Goal: Communication & Community: Participate in discussion

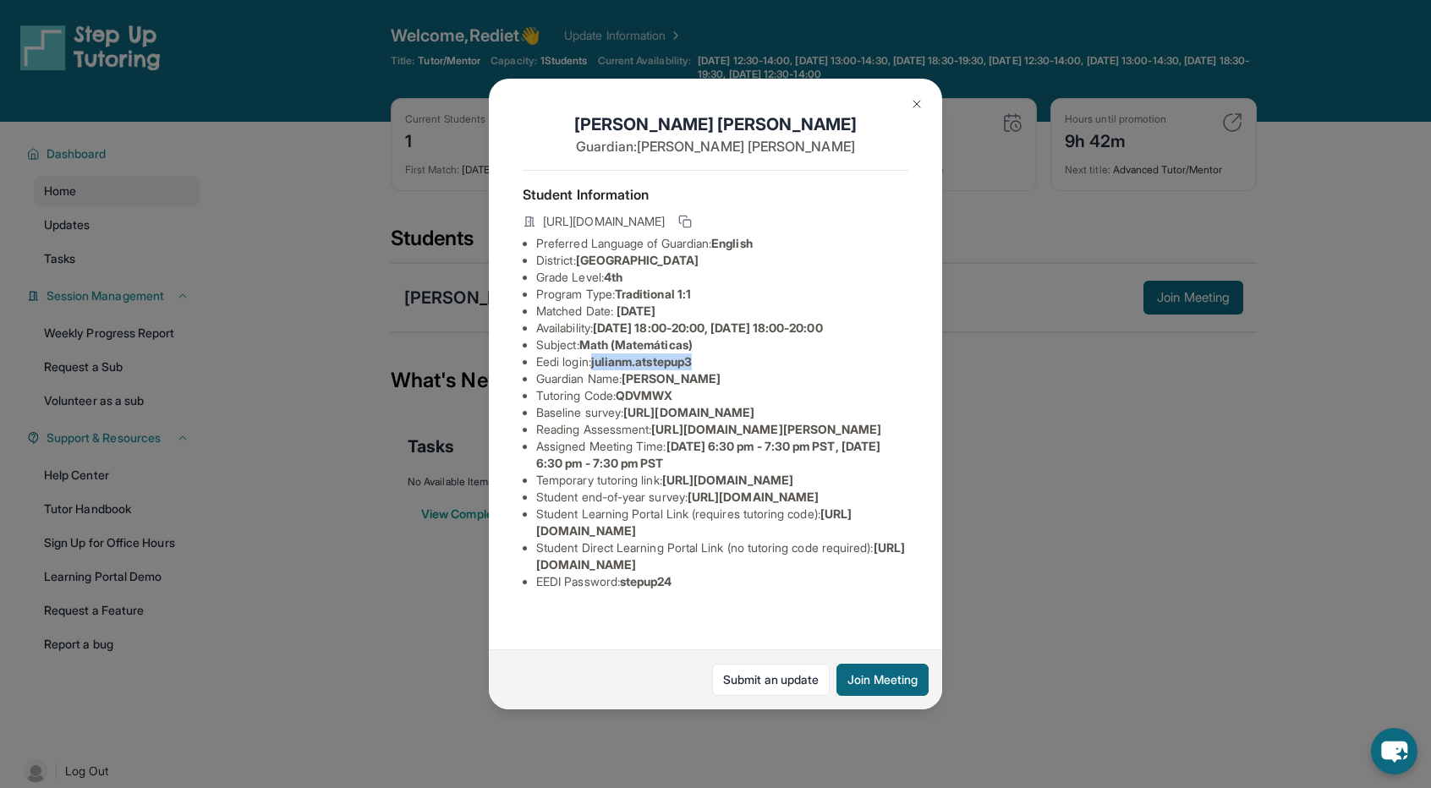
click at [910, 96] on button at bounding box center [917, 104] width 34 height 34
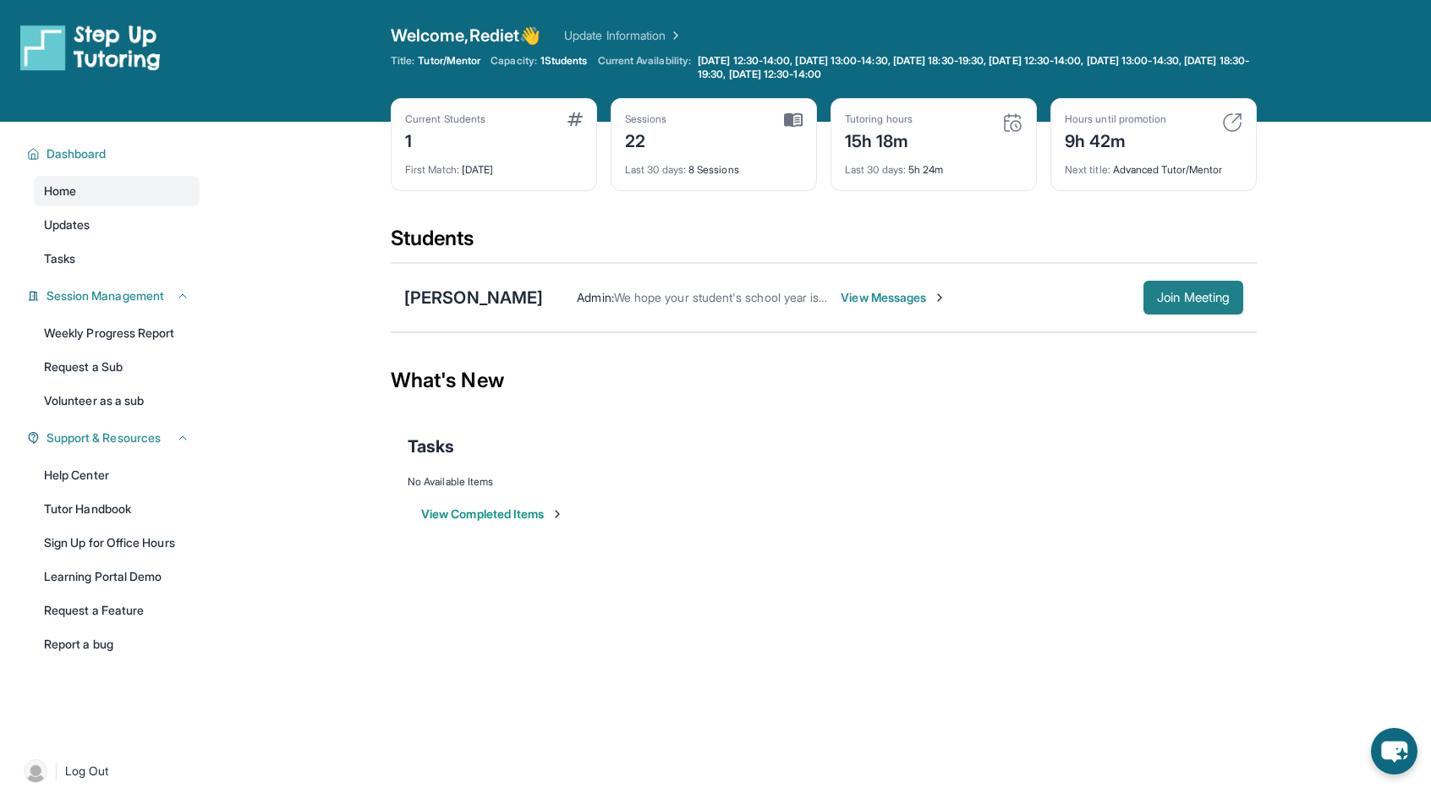
click at [1220, 293] on span "Join Meeting" at bounding box center [1193, 298] width 73 height 10
click at [875, 306] on div "Admin : We hope your student's school year is off to a great start, and we hope…" at bounding box center [893, 298] width 700 height 34
click at [879, 293] on span "View Messages" at bounding box center [894, 297] width 106 height 17
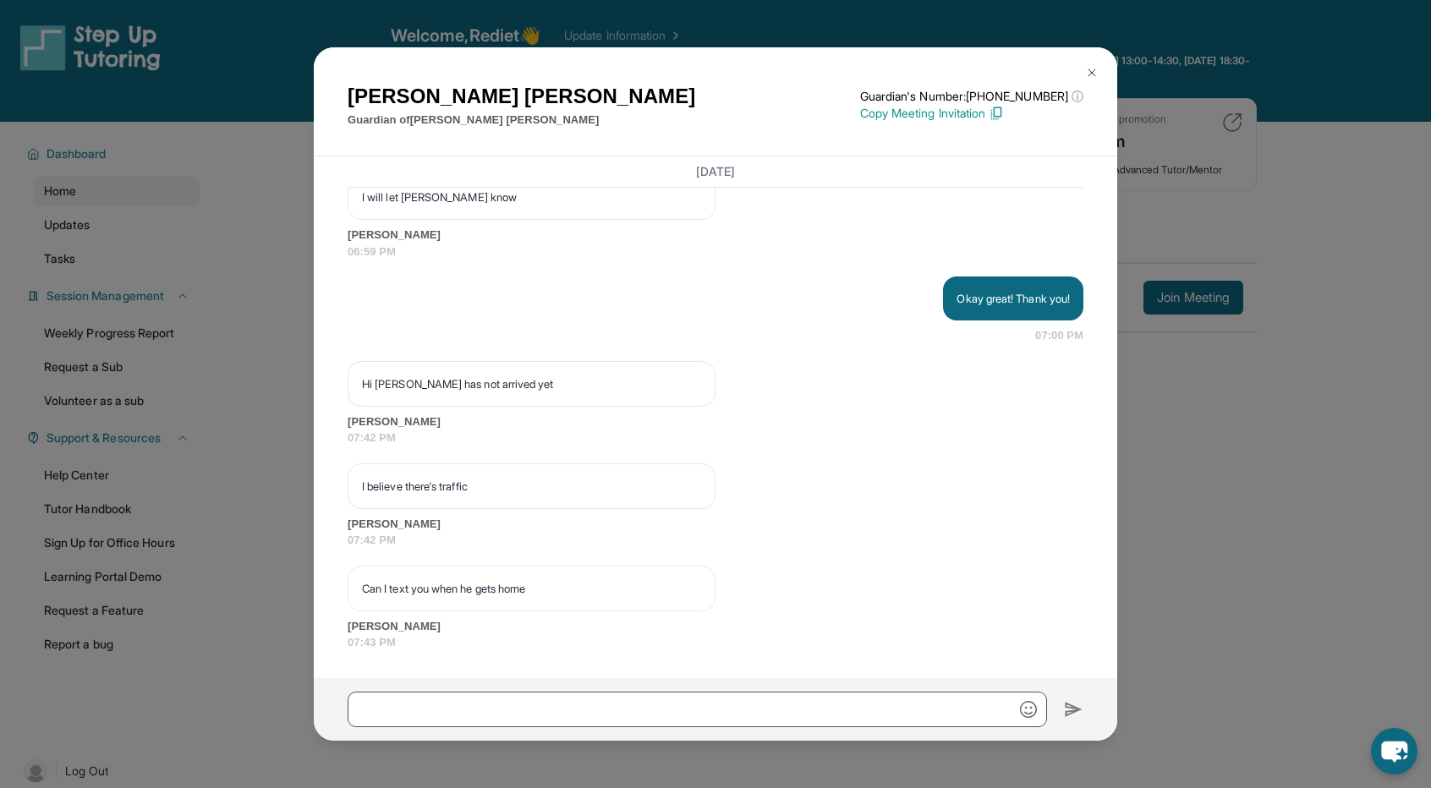
scroll to position [12833, 0]
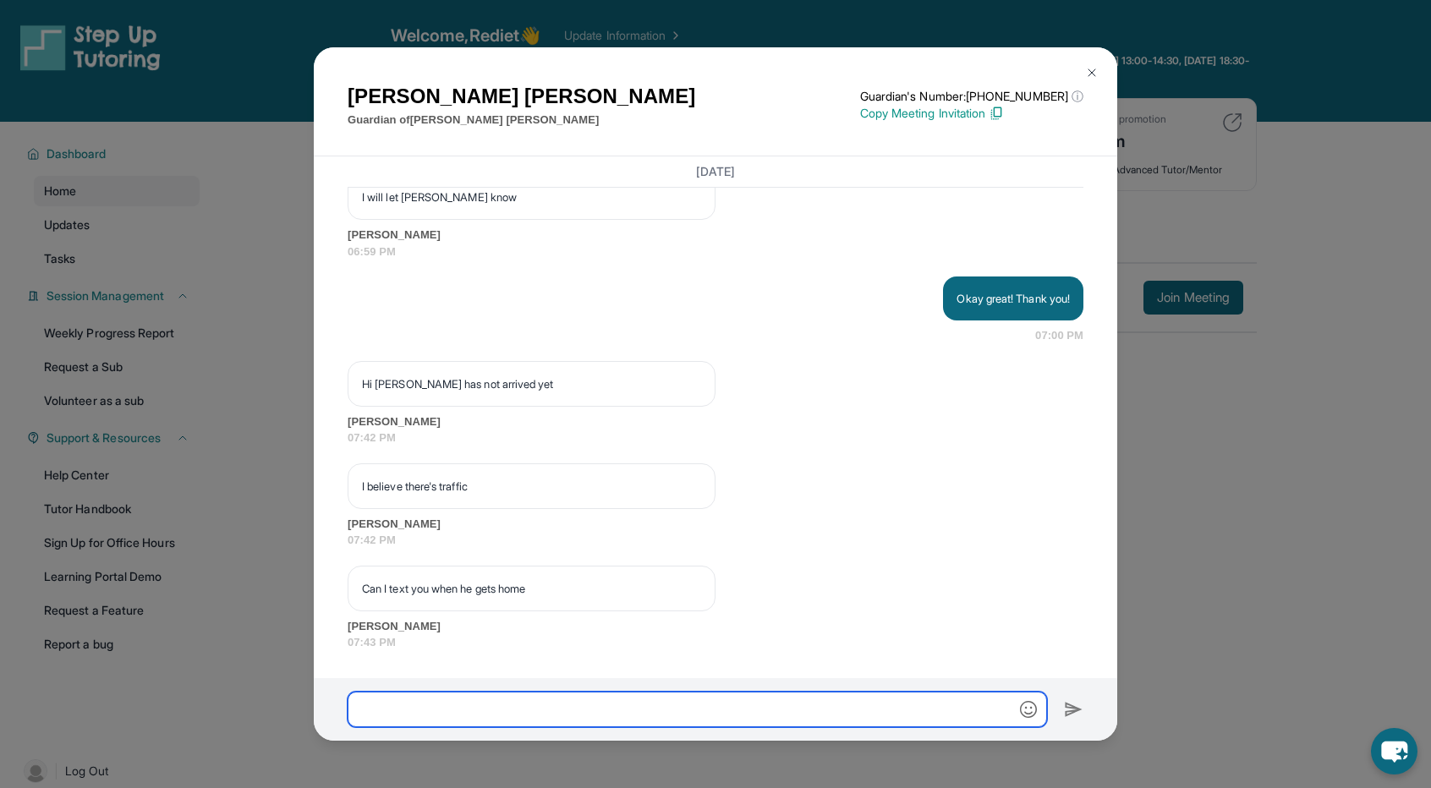
click at [534, 718] on input "text" at bounding box center [698, 710] width 700 height 36
type input "*"
type input "**********"
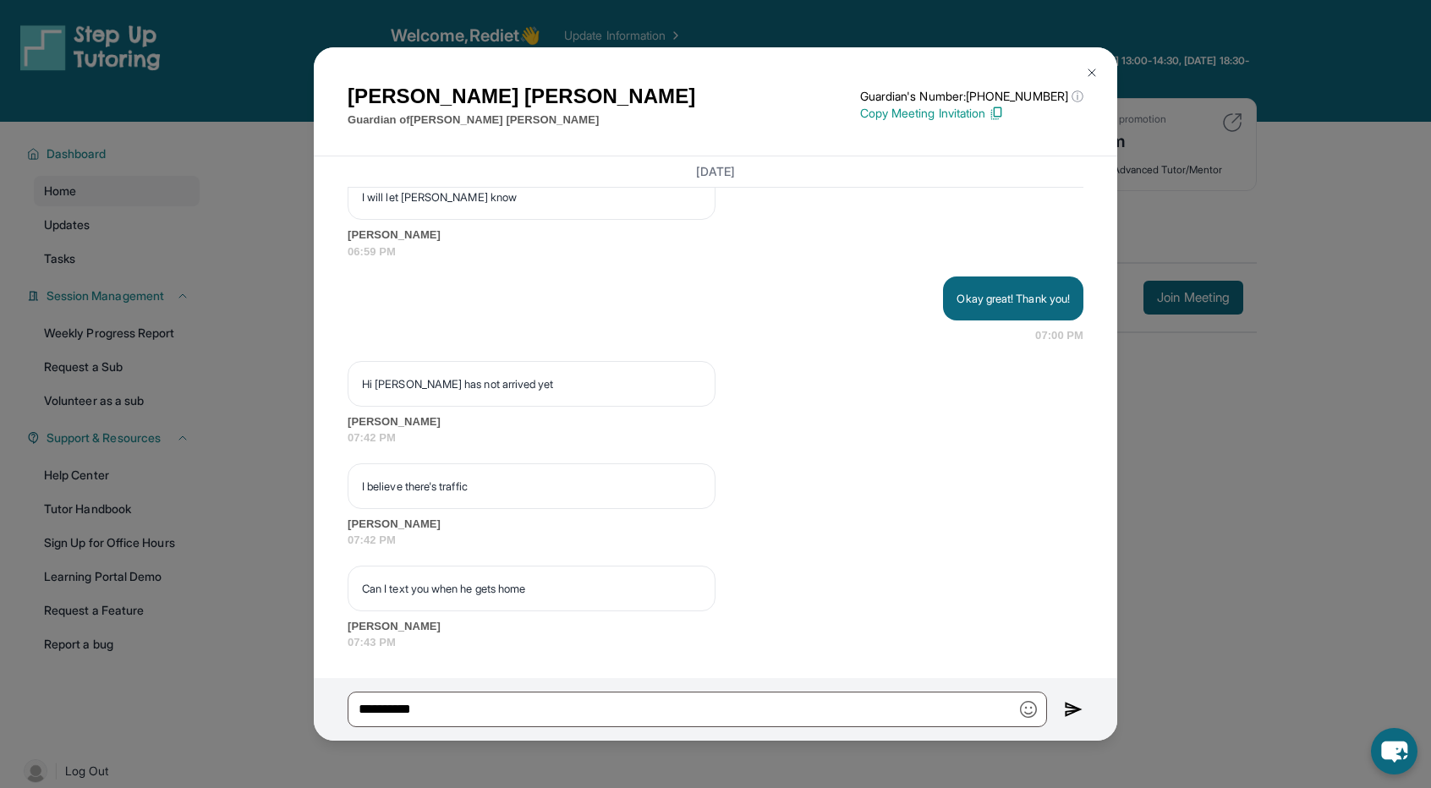
click at [1059, 715] on div "**********" at bounding box center [716, 709] width 804 height 63
click at [1073, 703] on img at bounding box center [1073, 710] width 19 height 20
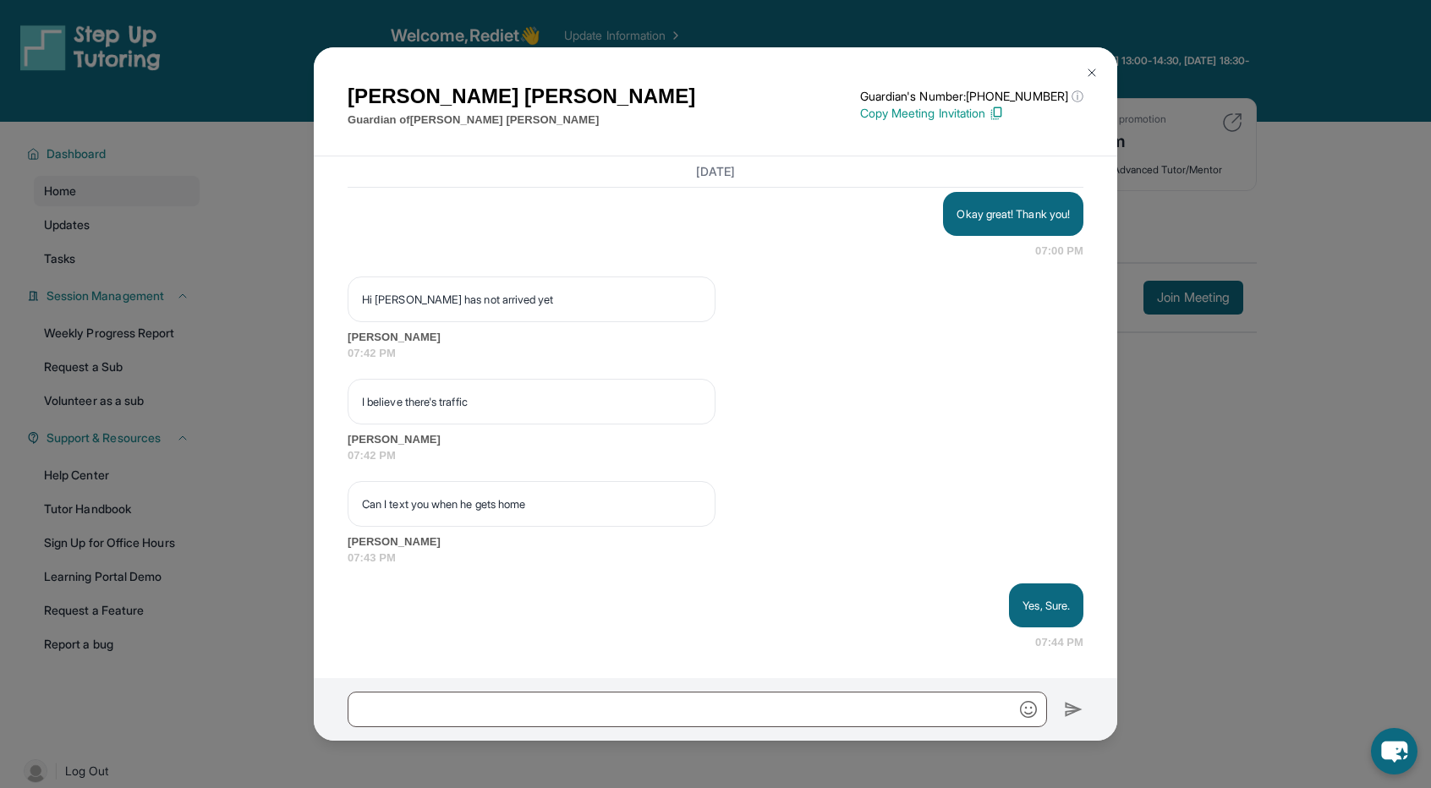
scroll to position [12917, 0]
click at [1090, 75] on img at bounding box center [1092, 73] width 14 height 14
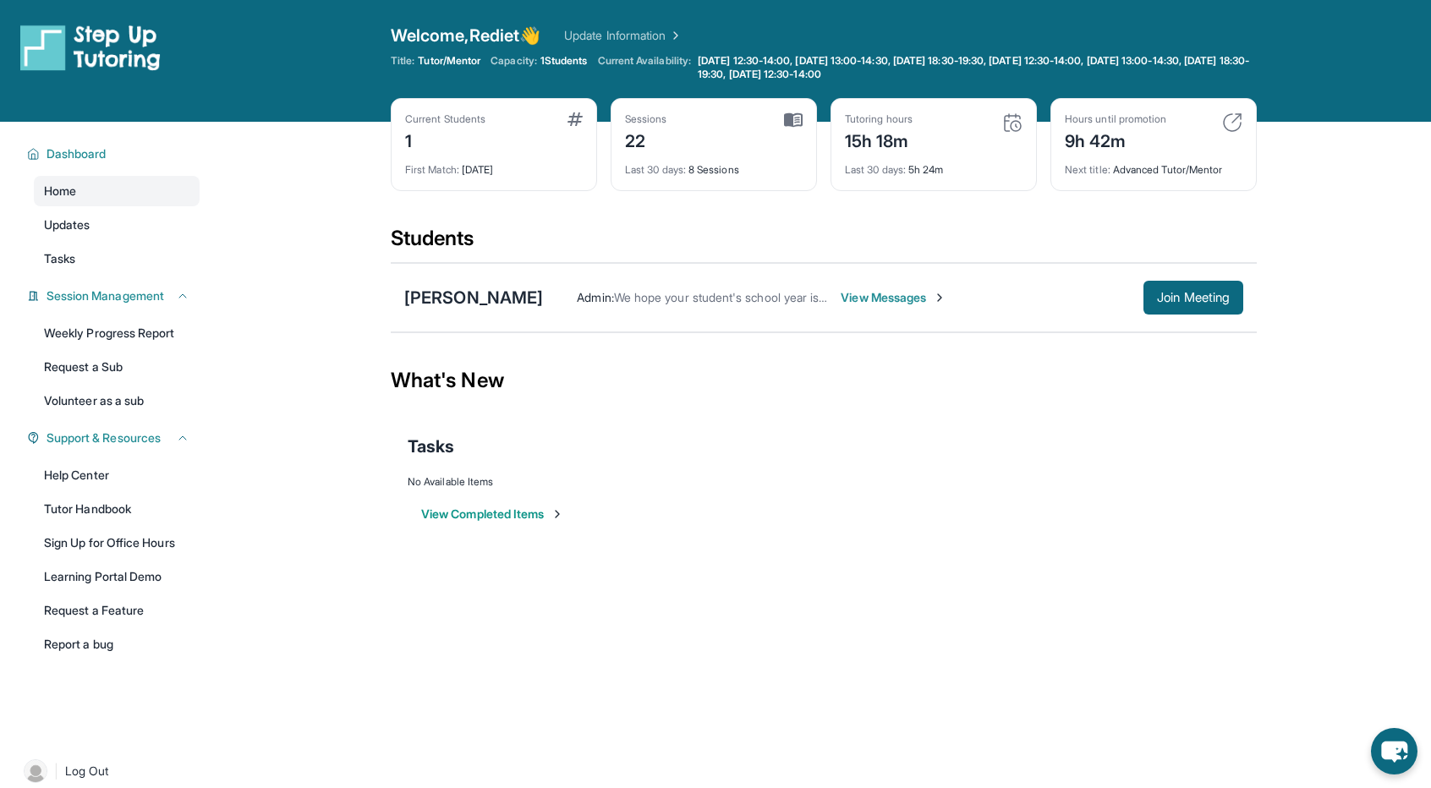
click at [859, 300] on span "View Messages" at bounding box center [894, 297] width 106 height 17
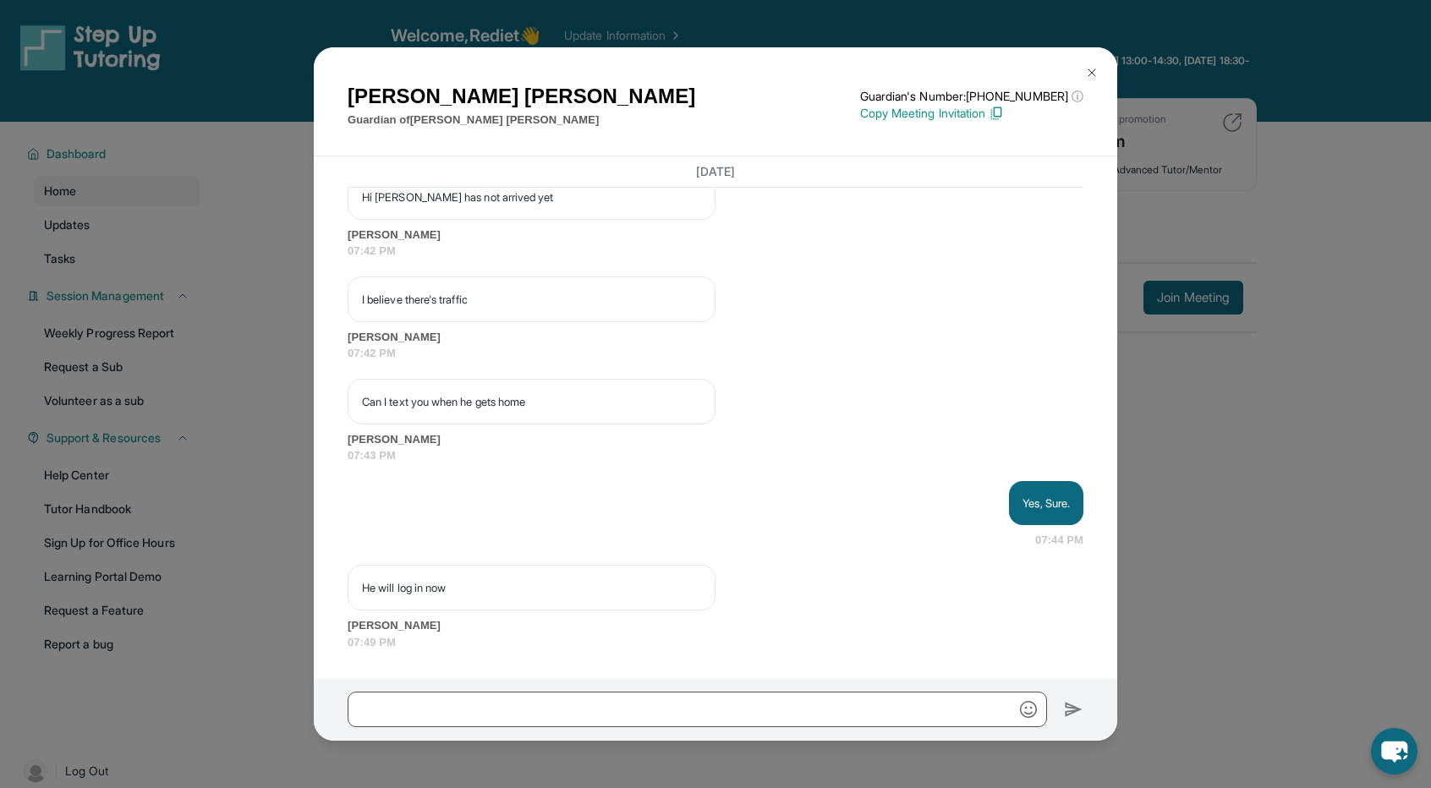
scroll to position [13019, 0]
